Goal: Communication & Community: Ask a question

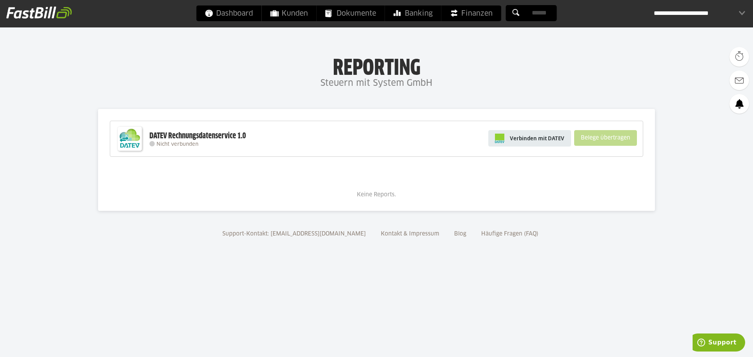
click at [547, 138] on span "Verbinden mit DATEV" at bounding box center [537, 138] width 54 height 8
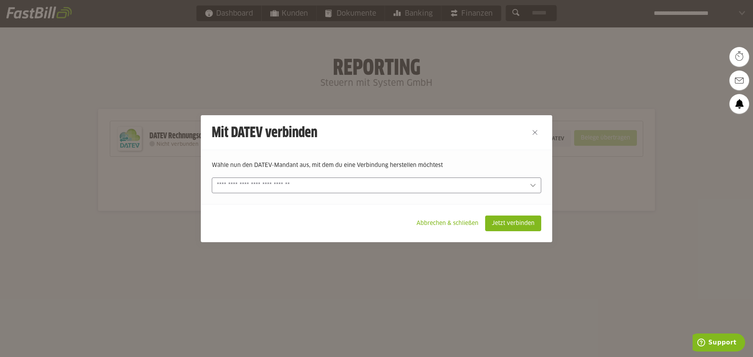
click at [439, 185] on input "text" at bounding box center [371, 185] width 308 height 9
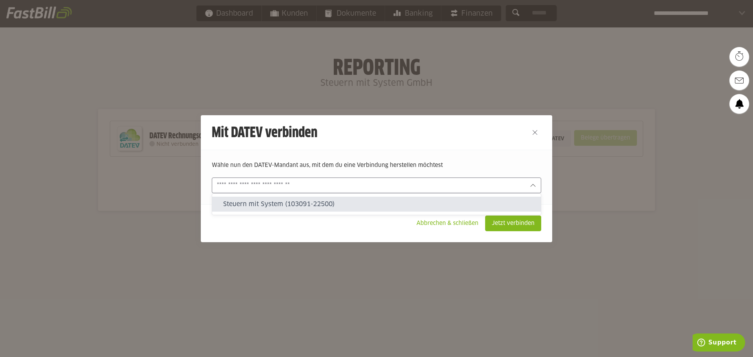
click at [316, 205] on slot "Steuern mit System (103091-22500)" at bounding box center [378, 204] width 311 height 9
type input "**********"
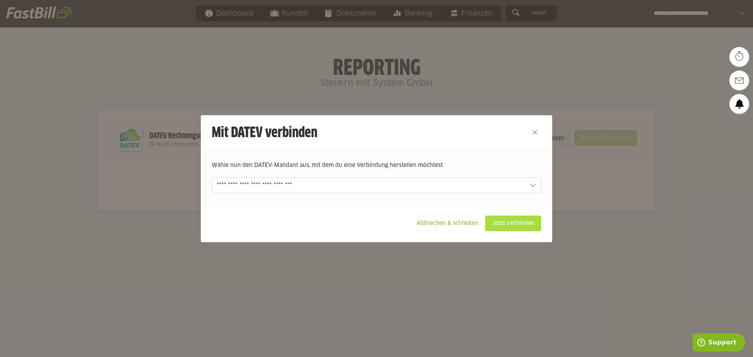
click at [519, 224] on slot "Jetzt verbinden" at bounding box center [512, 223] width 55 height 15
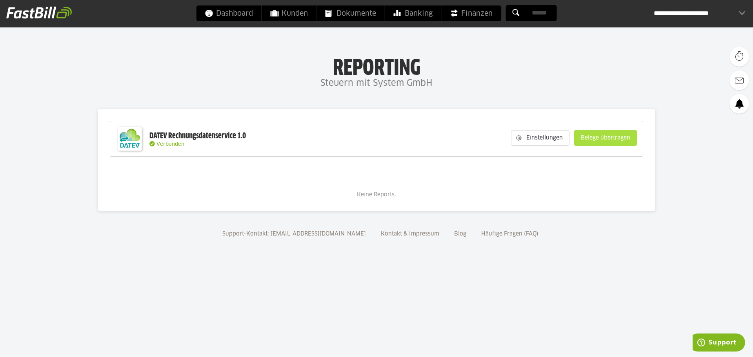
click at [623, 136] on slot "Belege übertragen" at bounding box center [605, 138] width 62 height 15
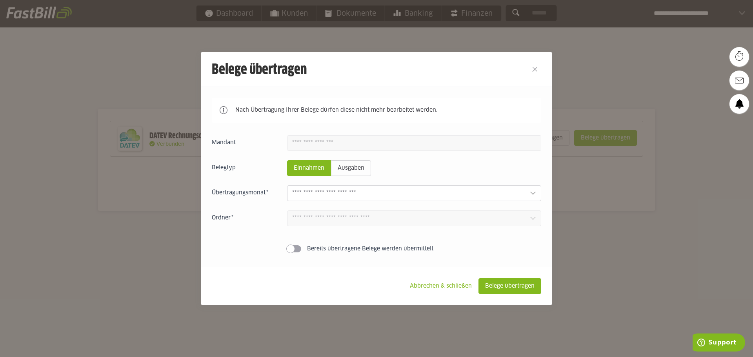
click at [362, 192] on input "text" at bounding box center [407, 193] width 231 height 9
click at [374, 193] on input "text" at bounding box center [407, 193] width 231 height 9
click at [533, 191] on icon at bounding box center [533, 193] width 6 height 6
click at [353, 171] on slot "Ausgaben" at bounding box center [350, 168] width 39 height 15
click at [307, 176] on slot "Einnahmen" at bounding box center [308, 168] width 43 height 15
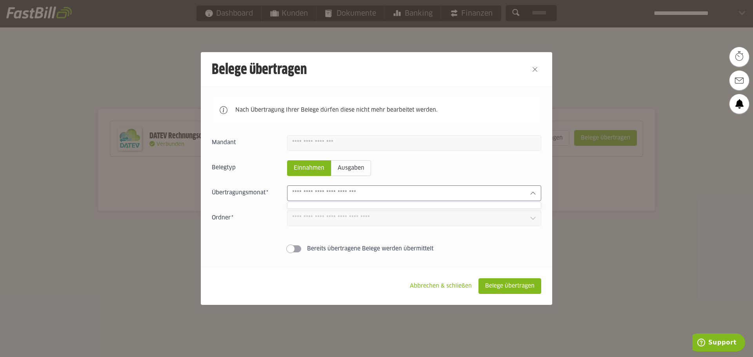
click at [321, 195] on input "text" at bounding box center [407, 193] width 231 height 9
click at [521, 289] on slot "Belege übertragen" at bounding box center [510, 286] width 62 height 15
click at [532, 193] on icon at bounding box center [533, 193] width 6 height 6
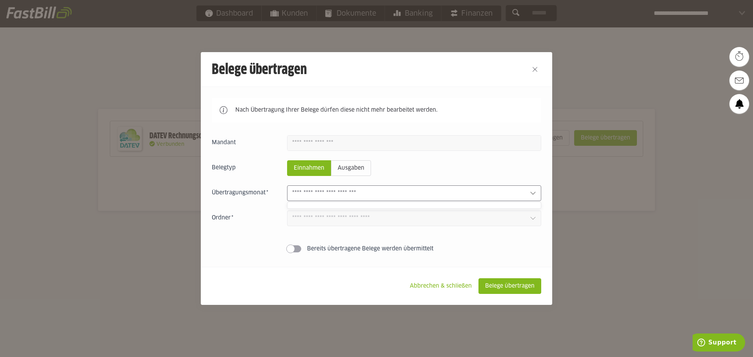
click at [532, 193] on icon at bounding box center [533, 193] width 6 height 6
click at [355, 171] on slot "Ausgaben" at bounding box center [350, 168] width 39 height 15
click at [320, 169] on slot "Einnahmen" at bounding box center [308, 168] width 43 height 15
click at [315, 194] on input "text" at bounding box center [407, 193] width 231 height 9
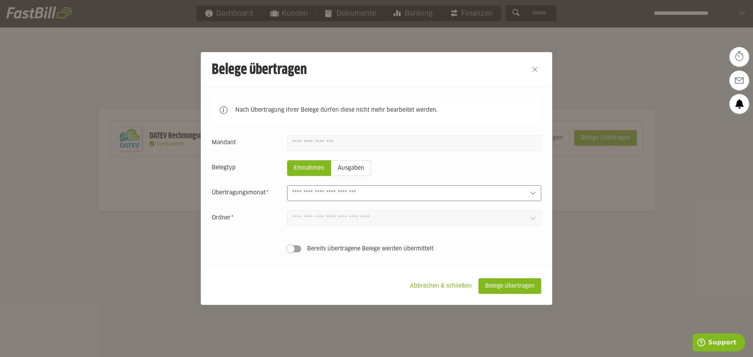
click at [315, 194] on input "text" at bounding box center [407, 193] width 231 height 9
click at [298, 249] on span at bounding box center [294, 248] width 14 height 7
click at [352, 196] on input "text" at bounding box center [407, 193] width 231 height 9
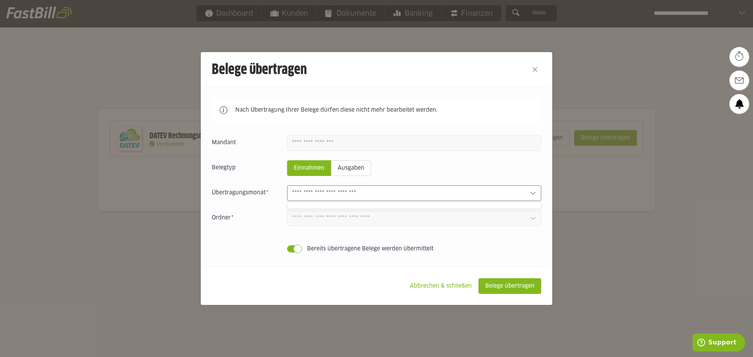
click at [352, 196] on input "text" at bounding box center [407, 193] width 231 height 9
click at [354, 170] on slot "Ausgaben" at bounding box center [350, 168] width 39 height 15
click at [444, 287] on slot "Abbrechen & schließen" at bounding box center [440, 286] width 74 height 15
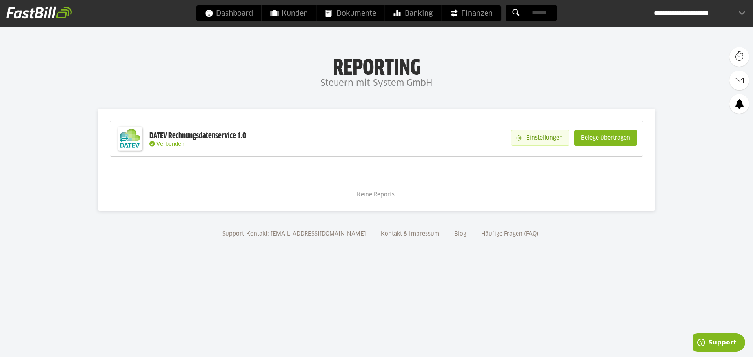
click at [537, 136] on slot "Einstellungen" at bounding box center [544, 138] width 47 height 15
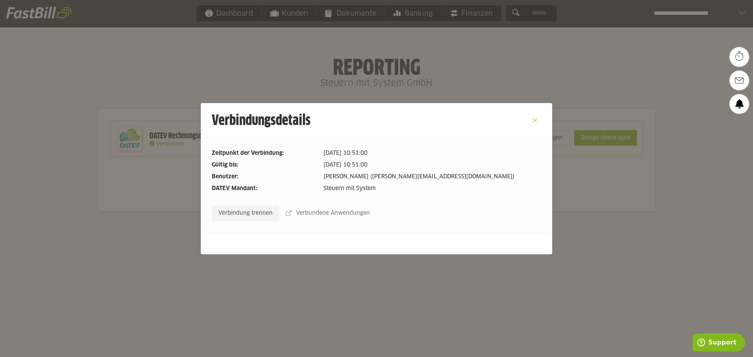
click at [533, 119] on button "Close" at bounding box center [534, 120] width 13 height 13
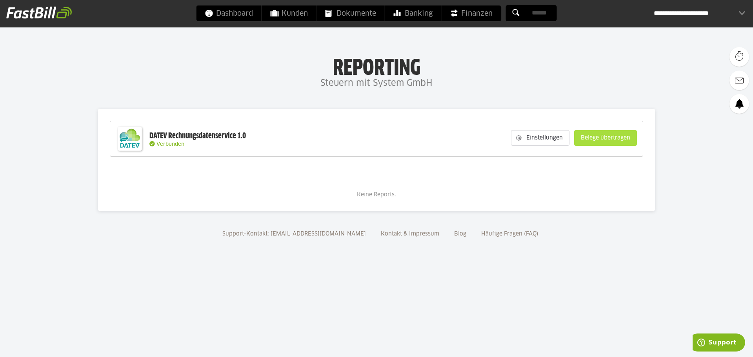
click at [611, 139] on slot "Belege übertragen" at bounding box center [605, 138] width 62 height 15
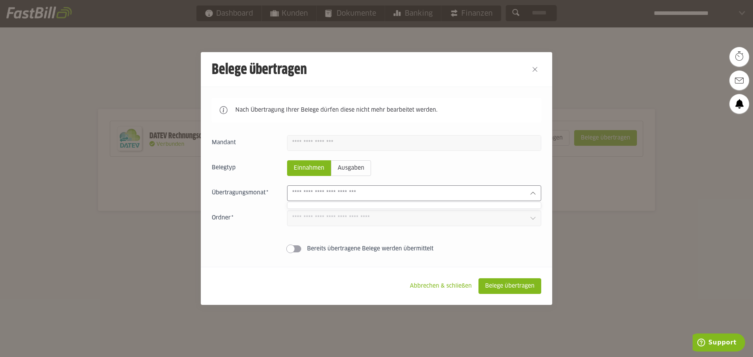
click at [361, 193] on input "text" at bounding box center [407, 193] width 231 height 9
click at [388, 194] on input "text" at bounding box center [407, 193] width 231 height 9
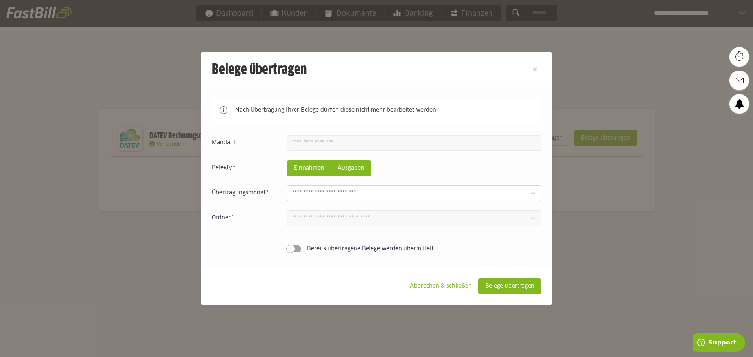
click at [353, 170] on slot "Ausgaben" at bounding box center [350, 168] width 39 height 15
click at [320, 169] on slot "Einnahmen" at bounding box center [308, 168] width 43 height 15
click at [393, 194] on input "text" at bounding box center [407, 193] width 231 height 9
click at [532, 192] on icon at bounding box center [533, 193] width 6 height 6
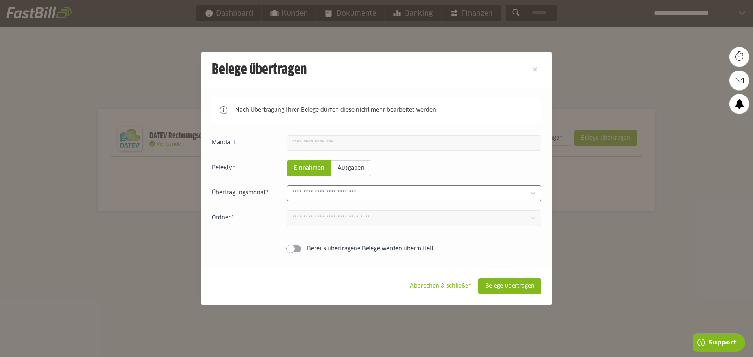
click at [534, 194] on icon at bounding box center [533, 193] width 6 height 6
click at [326, 194] on input "text" at bounding box center [407, 193] width 231 height 9
click at [721, 343] on span "Support" at bounding box center [722, 342] width 28 height 7
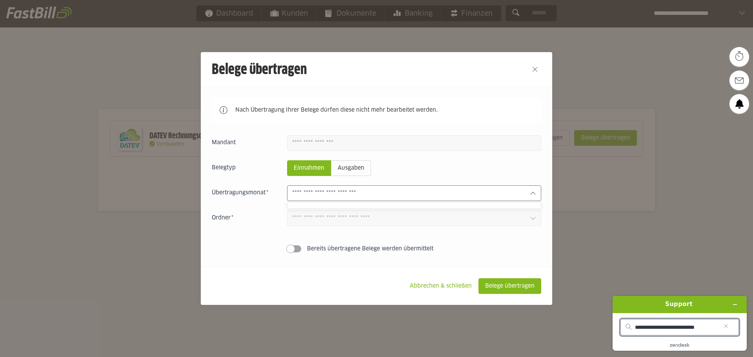
type input "**********"
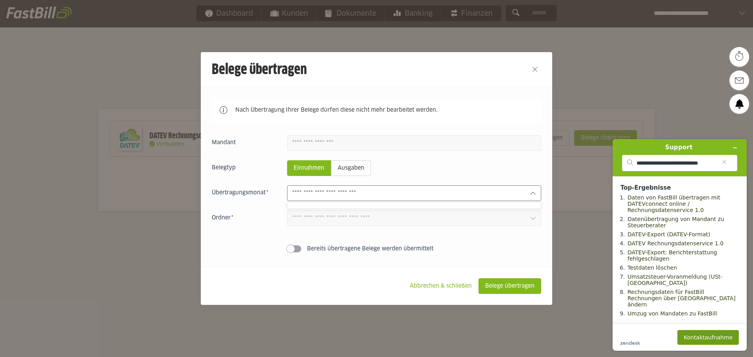
click at [721, 338] on button "Kontaktaufnahme" at bounding box center [708, 337] width 62 height 15
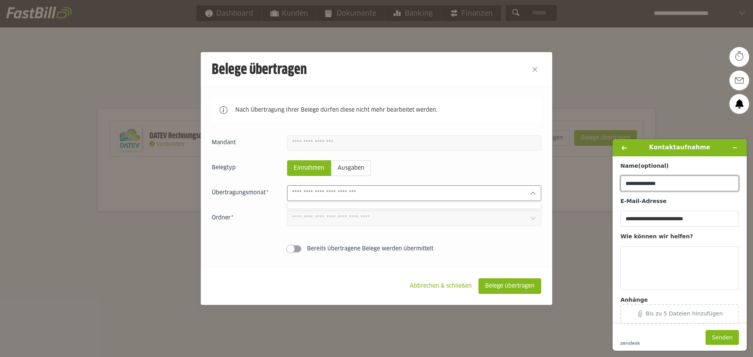
click at [668, 185] on input "**********" at bounding box center [679, 184] width 118 height 16
type input "*"
type input "**********"
click at [642, 265] on textarea "Wie können wir helfen?" at bounding box center [679, 268] width 118 height 44
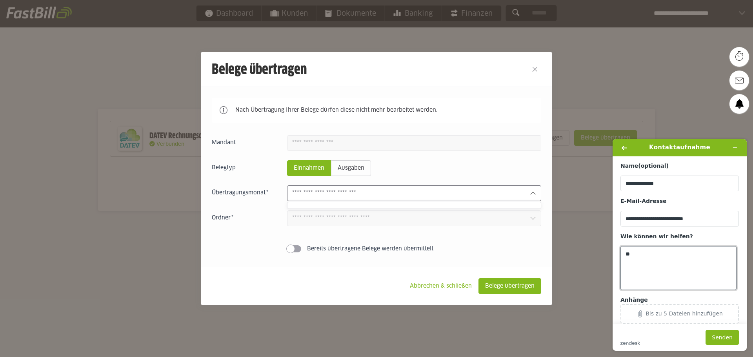
type textarea "*"
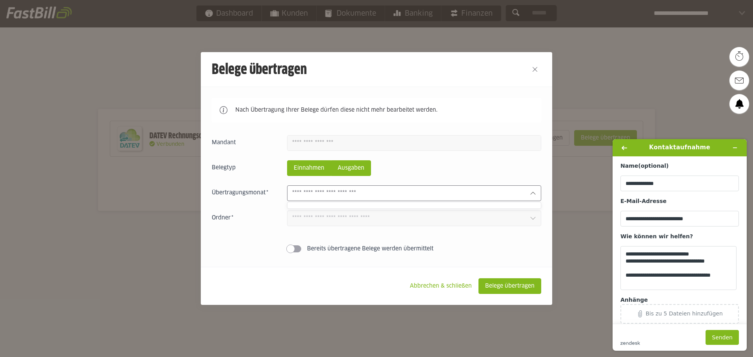
click at [359, 169] on slot "Ausgaben" at bounding box center [350, 168] width 39 height 15
click at [369, 195] on input "text" at bounding box center [407, 193] width 231 height 9
click at [534, 194] on icon at bounding box center [533, 193] width 6 height 6
click at [534, 194] on icon at bounding box center [532, 193] width 5 height 3
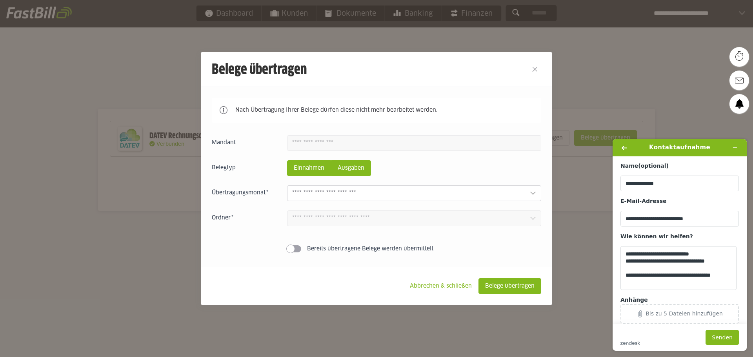
click at [313, 172] on slot "Einnahmen" at bounding box center [308, 168] width 43 height 15
click at [329, 189] on div at bounding box center [414, 193] width 254 height 16
click at [731, 276] on textarea "**********" at bounding box center [678, 268] width 116 height 44
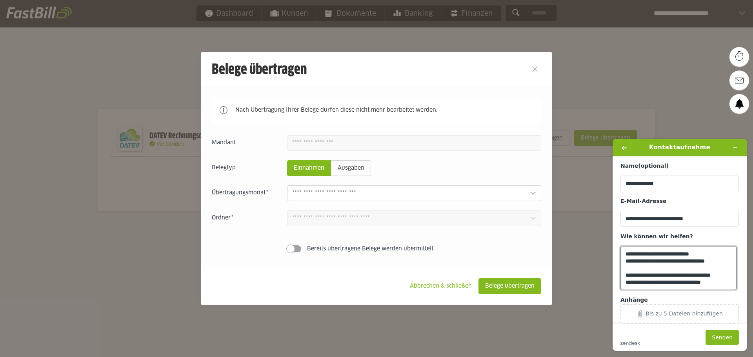
scroll to position [10, 0]
type textarea "**********"
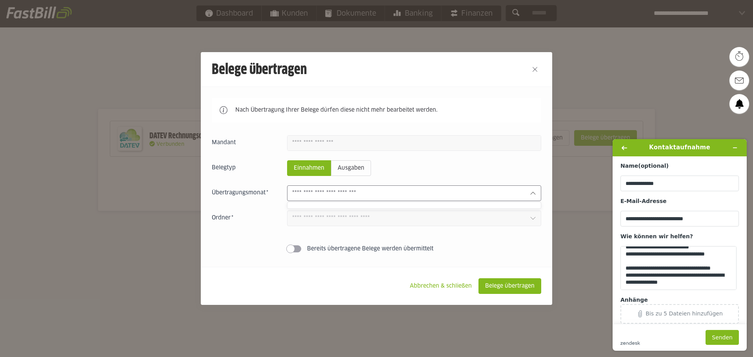
click at [534, 194] on icon at bounding box center [533, 193] width 6 height 6
click at [534, 194] on icon at bounding box center [532, 193] width 5 height 3
click at [534, 217] on icon at bounding box center [533, 218] width 6 height 6
click at [533, 194] on icon at bounding box center [533, 193] width 6 height 6
click at [724, 342] on button "Senden" at bounding box center [721, 337] width 33 height 15
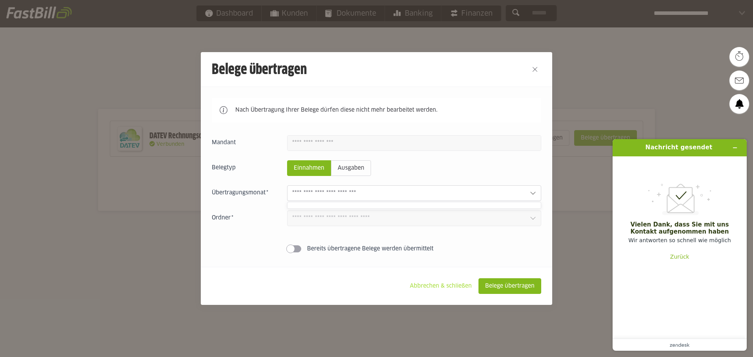
click at [456, 288] on slot "Abbrechen & schließen" at bounding box center [440, 286] width 74 height 15
